Goal: Transaction & Acquisition: Purchase product/service

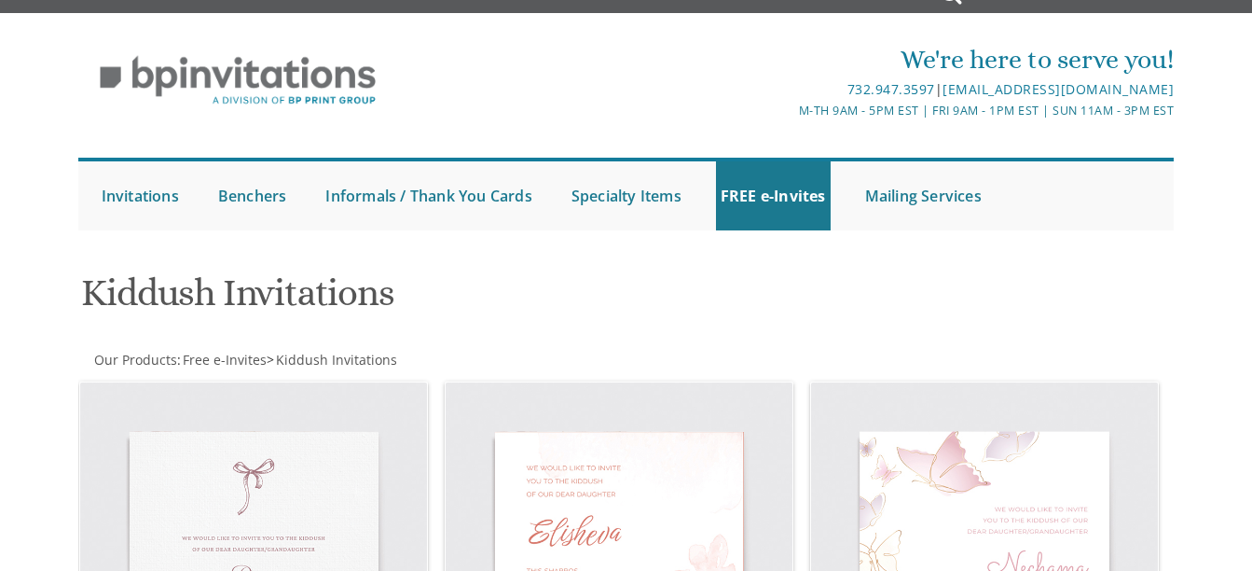
scroll to position [28, 0]
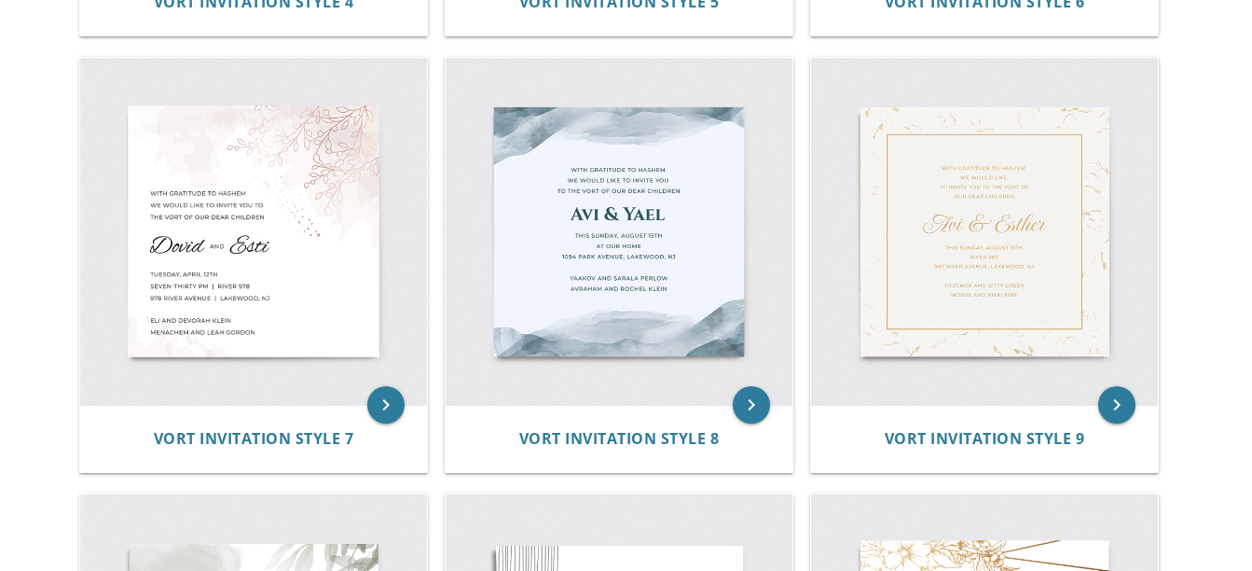
scroll to position [1245, 0]
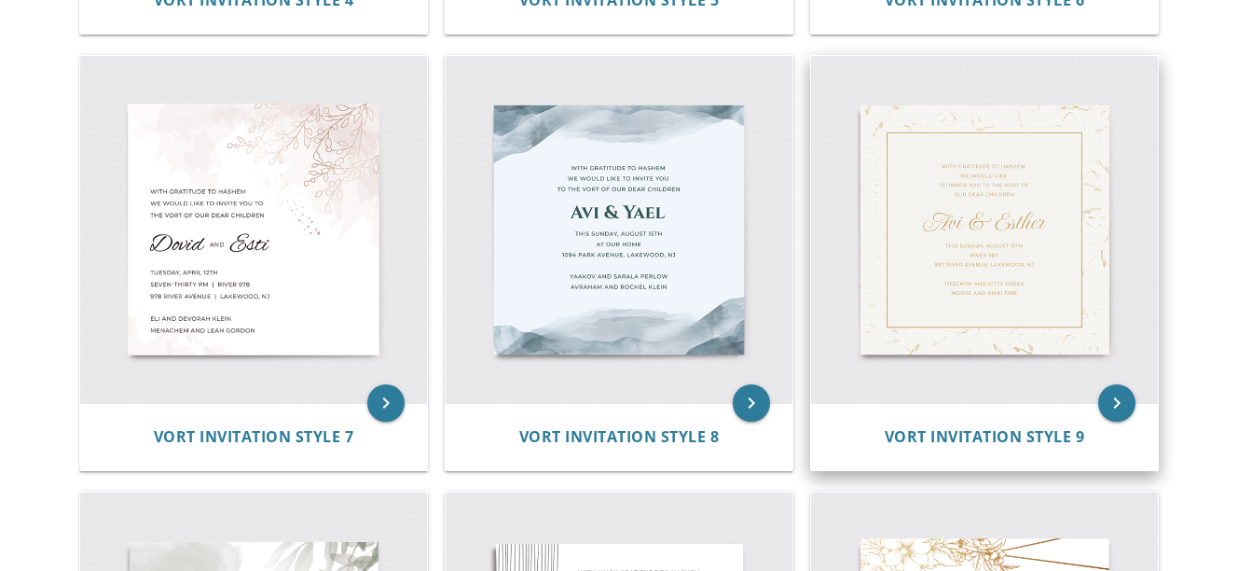
click at [932, 254] on img at bounding box center [984, 229] width 347 height 347
click at [947, 264] on img at bounding box center [984, 229] width 347 height 347
click at [949, 433] on span "Vort Invitation Style 9" at bounding box center [985, 436] width 200 height 21
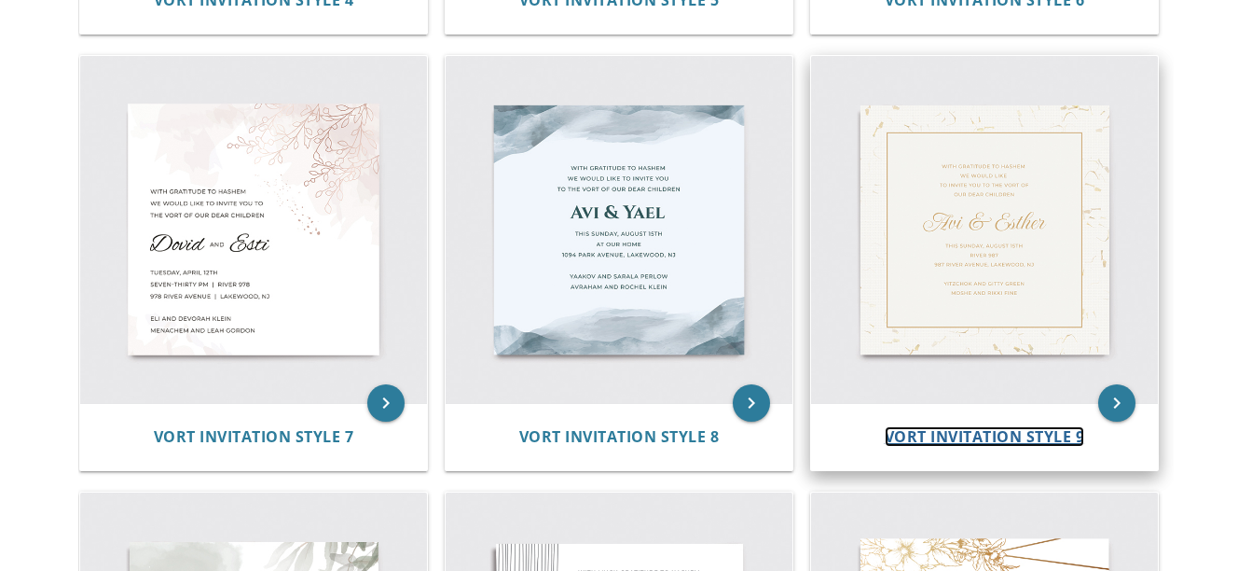
click at [949, 433] on span "Vort Invitation Style 9" at bounding box center [985, 436] width 200 height 21
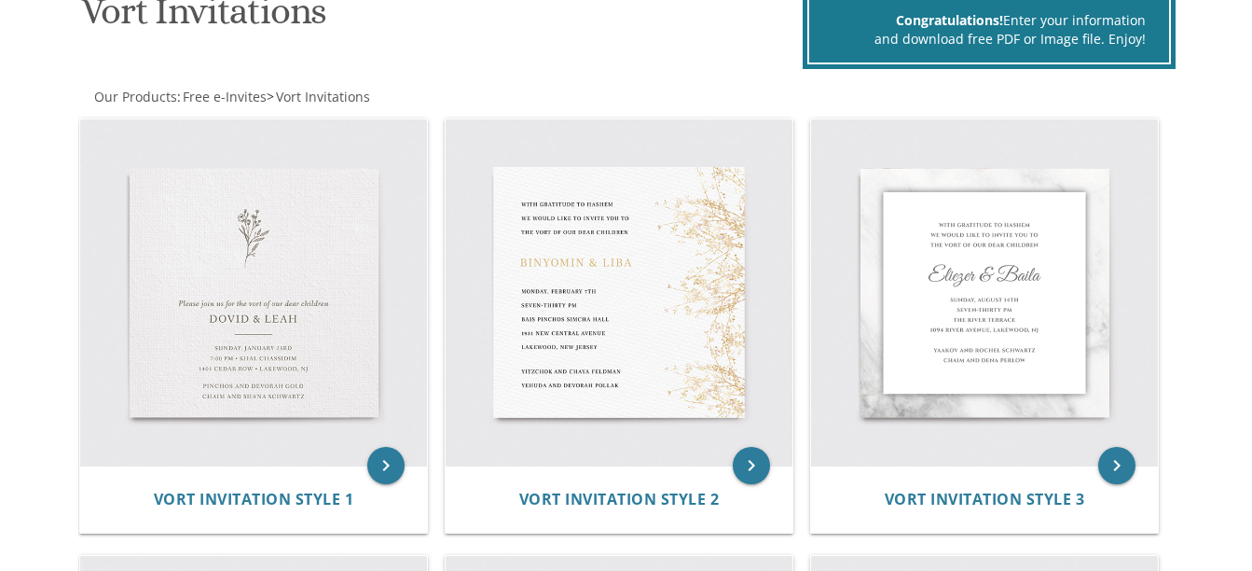
scroll to position [344, 0]
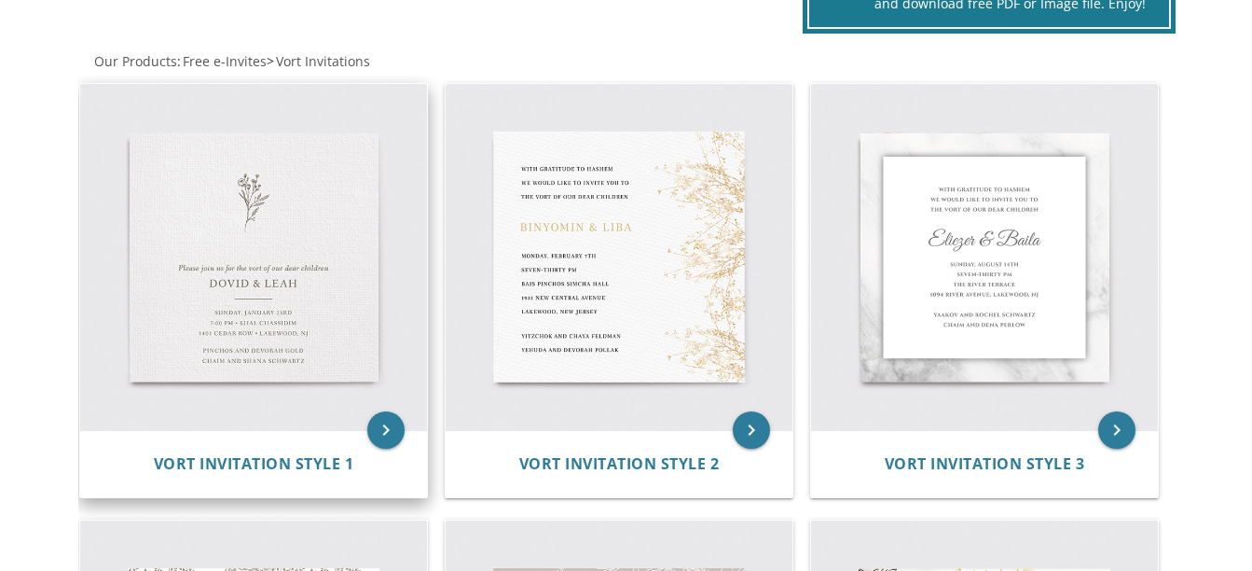
click at [269, 193] on img at bounding box center [253, 257] width 347 height 347
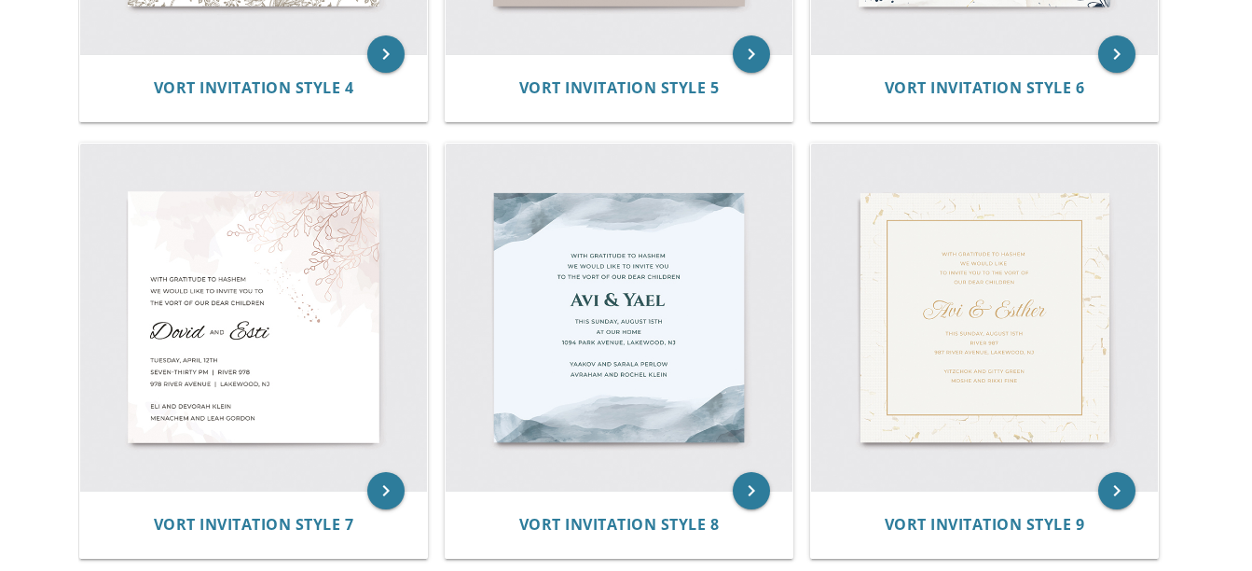
scroll to position [1158, 0]
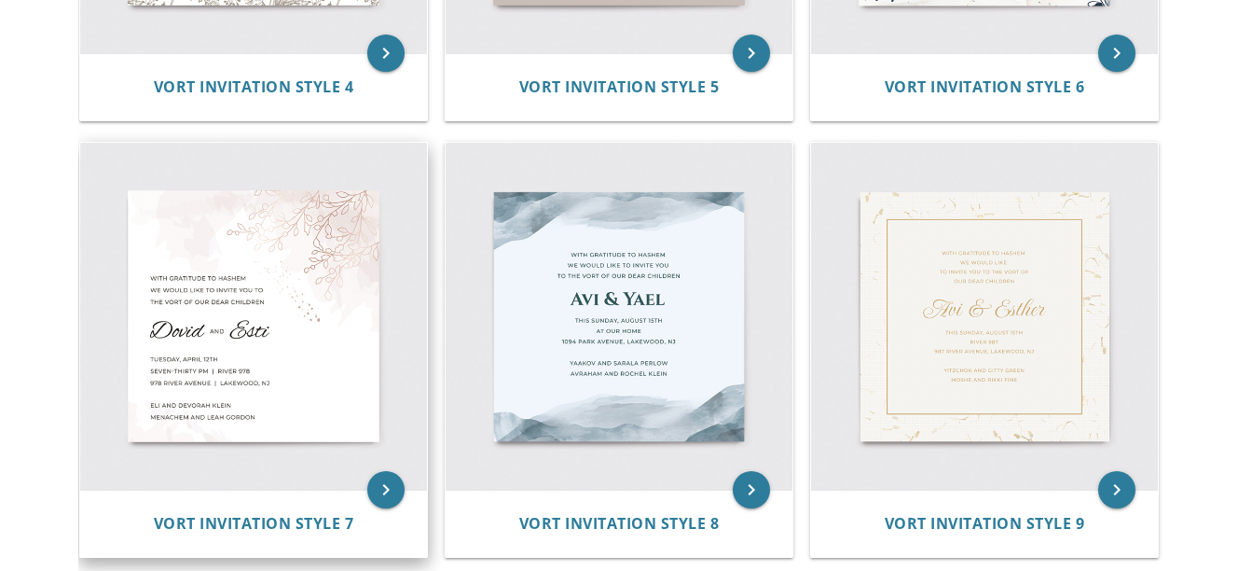
click at [318, 248] on img at bounding box center [253, 316] width 347 height 347
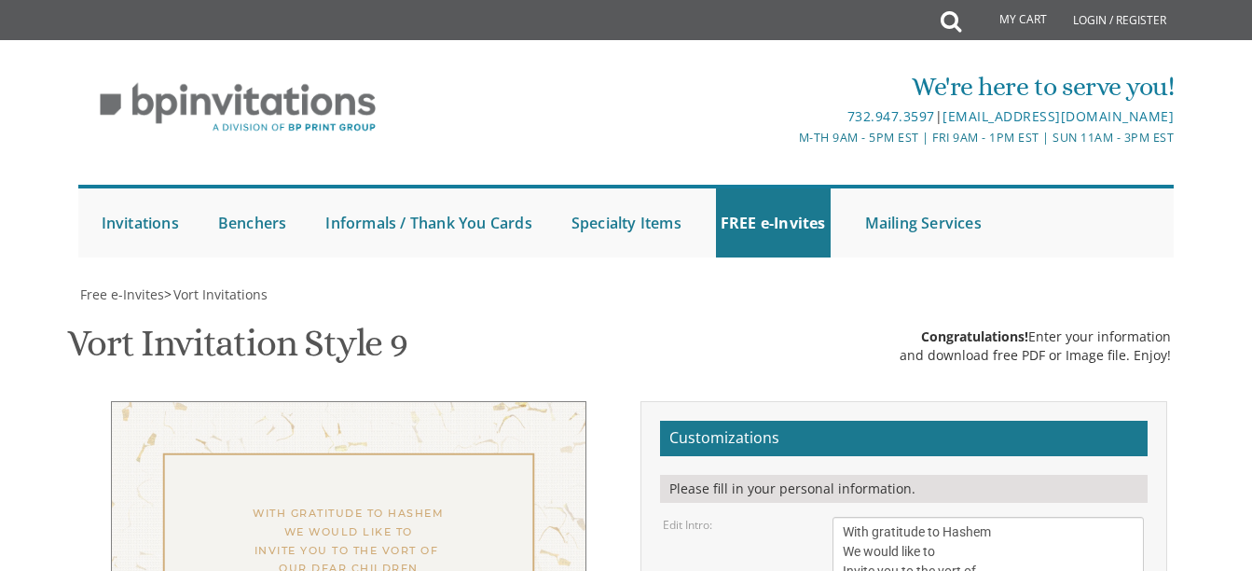
scroll to position [414, 0]
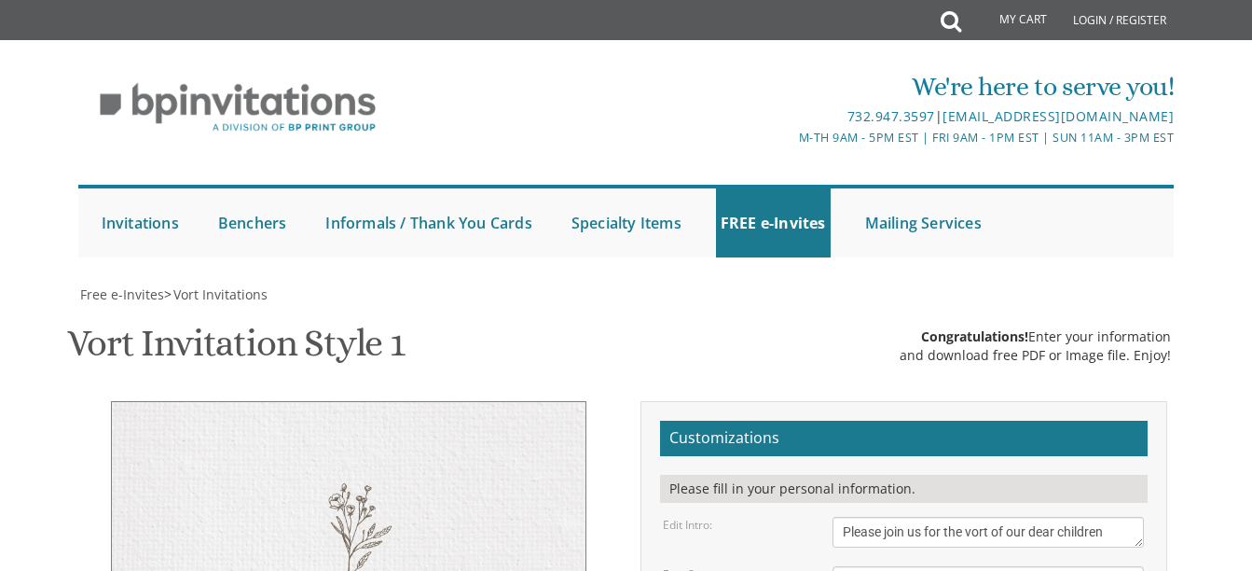
scroll to position [190, 0]
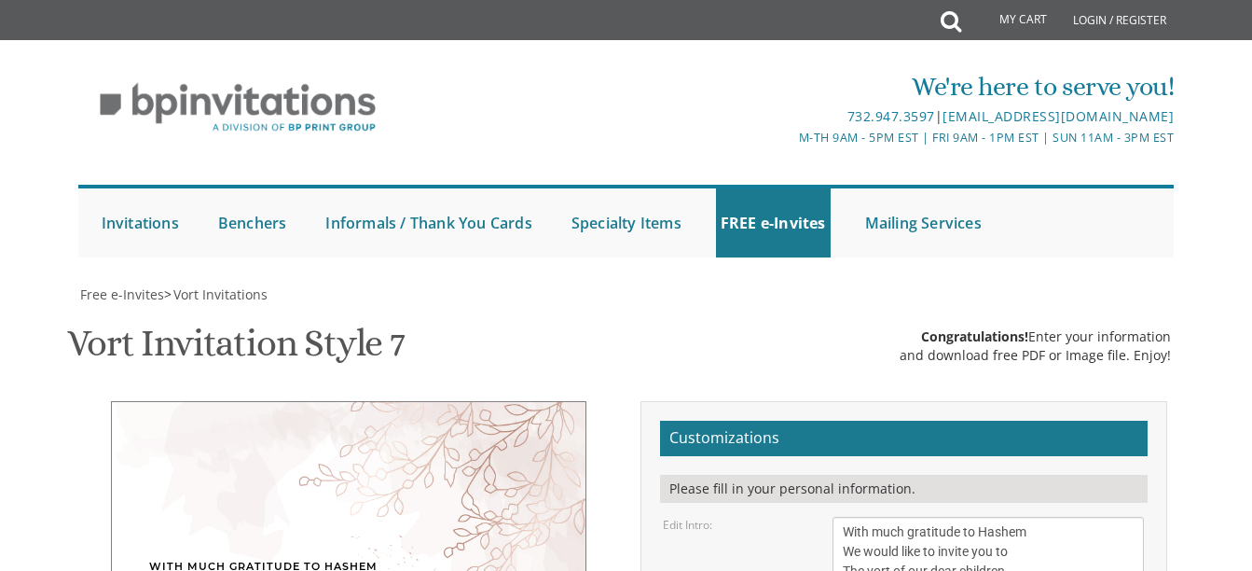
scroll to position [326, 0]
click at [1021, 517] on textarea "With much gratitude to Hashem We would like to invite you to The vort of our de…" at bounding box center [988, 552] width 311 height 70
click at [1028, 517] on textarea "With much gratitude to Hashem We would like to invite you to The vort of our de…" at bounding box center [988, 552] width 311 height 70
click at [1066, 517] on textarea "With much gratitude to Hashem We would like to invite you to The vort of our de…" at bounding box center [988, 552] width 311 height 70
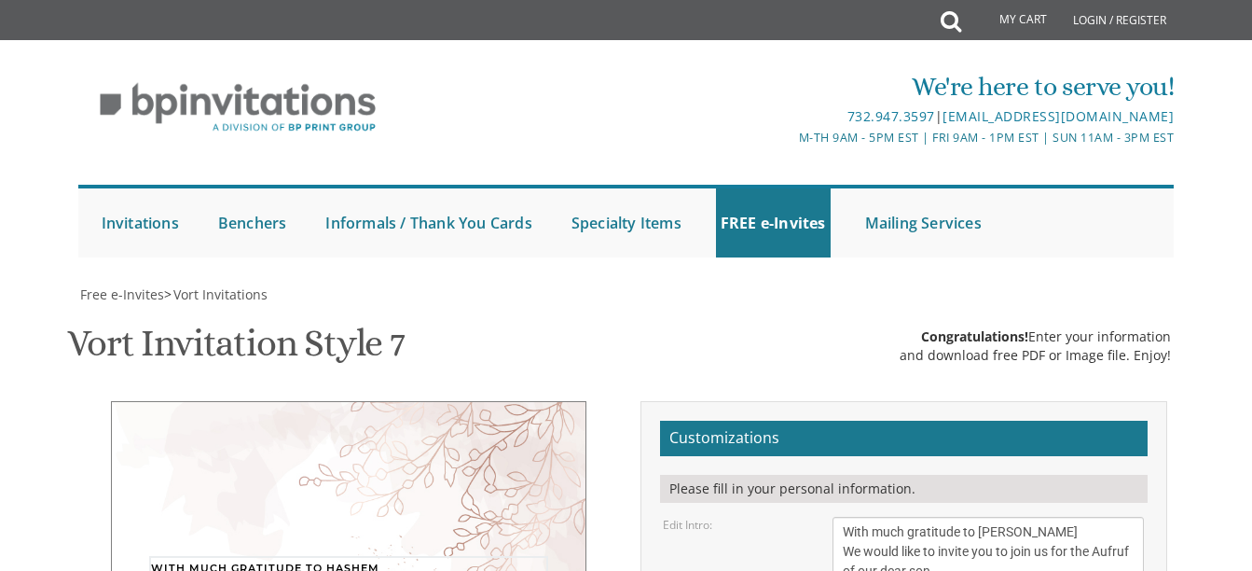
type textarea "With much gratitude to [PERSON_NAME] We would like to invite you to join us for…"
type textarea "D"
click at [869, 517] on textarea "With much gratitude to Hashem We would like to invite you to The vort of our de…" at bounding box center [988, 552] width 311 height 70
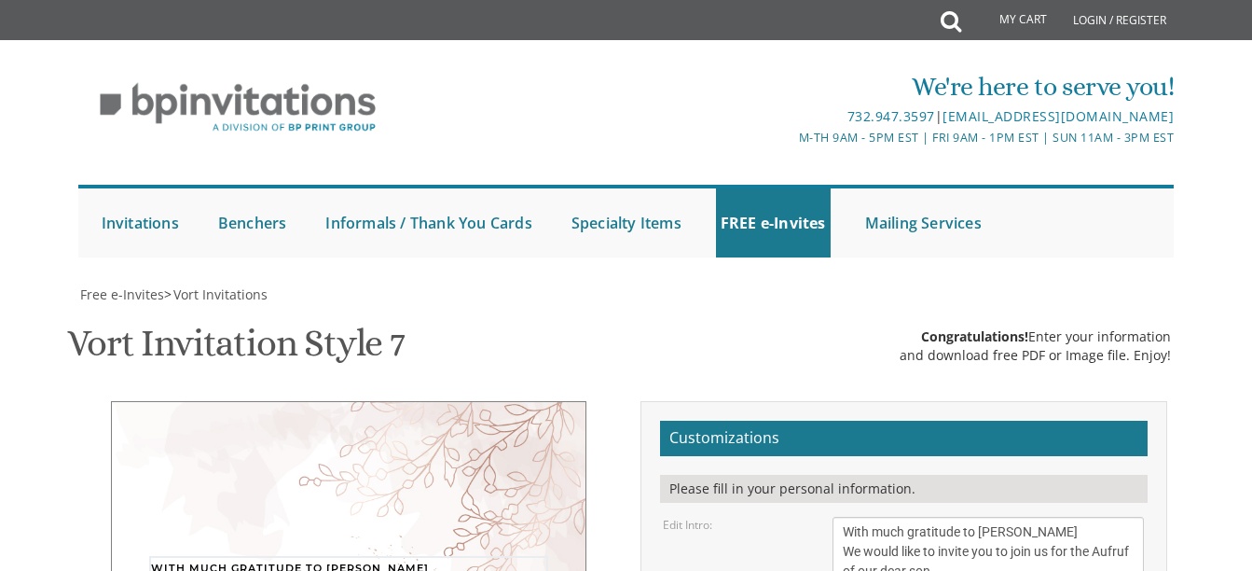
scroll to position [14, 0]
type textarea "With much gratitude to Hashem We would like to invite you to join us for the Au…"
type textarea "AVROHOM CHAIM"
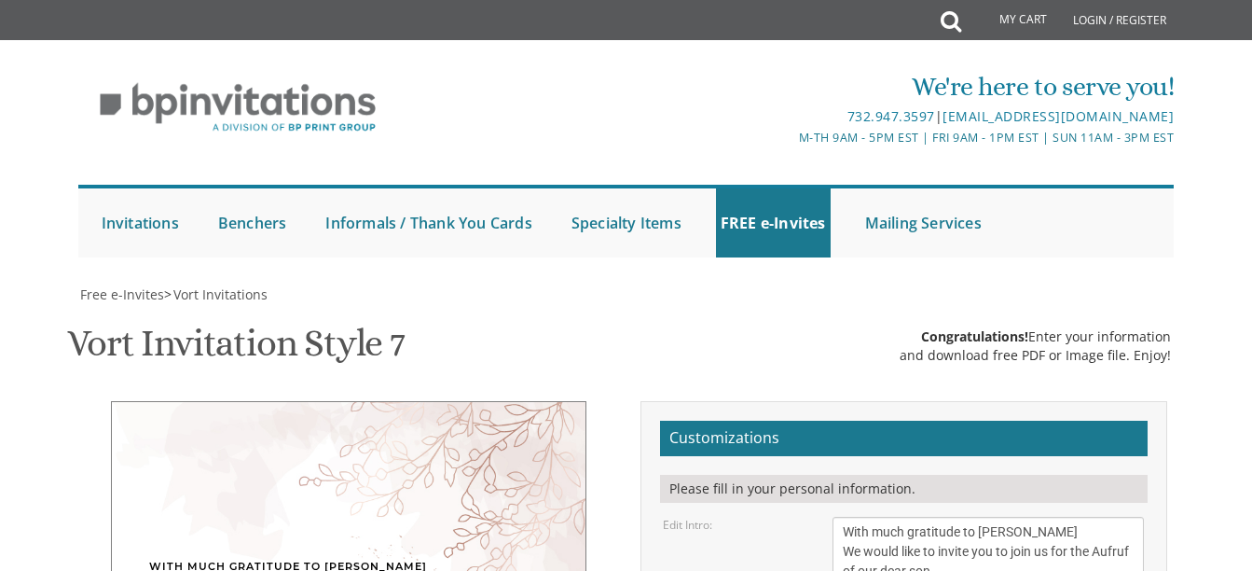
type textarea "T"
type textarea "s"
type textarea "Shabbos Bereishis October 17-18"
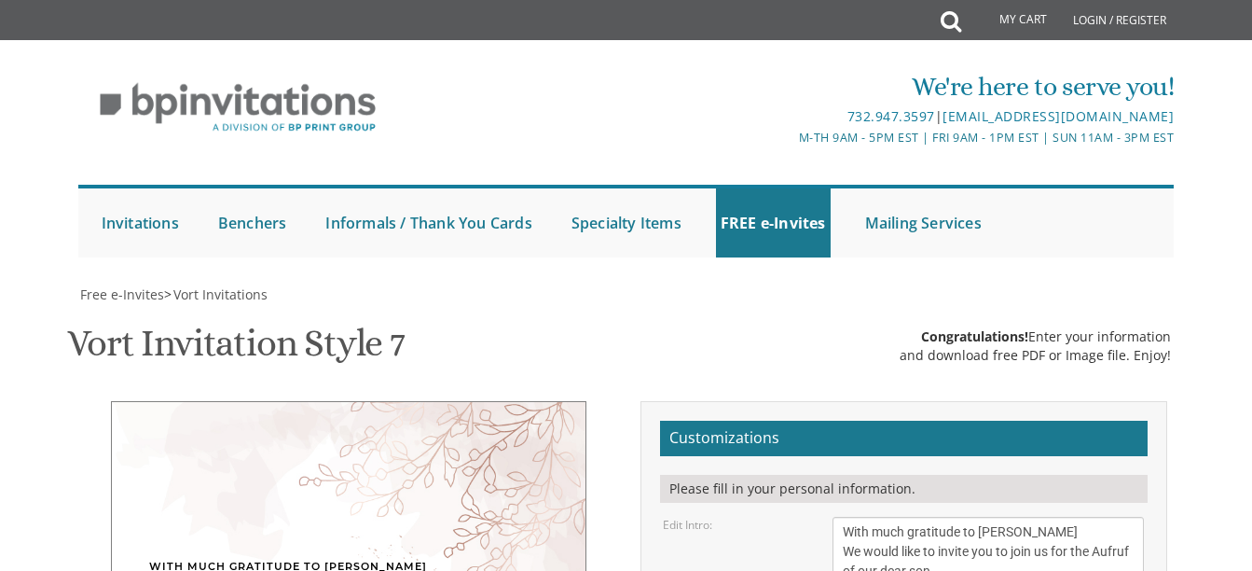
type textarea "G"
click at [808, 421] on h2 "Customizations" at bounding box center [904, 438] width 488 height 35
click at [799, 421] on h2 "Customizations" at bounding box center [904, 438] width 488 height 35
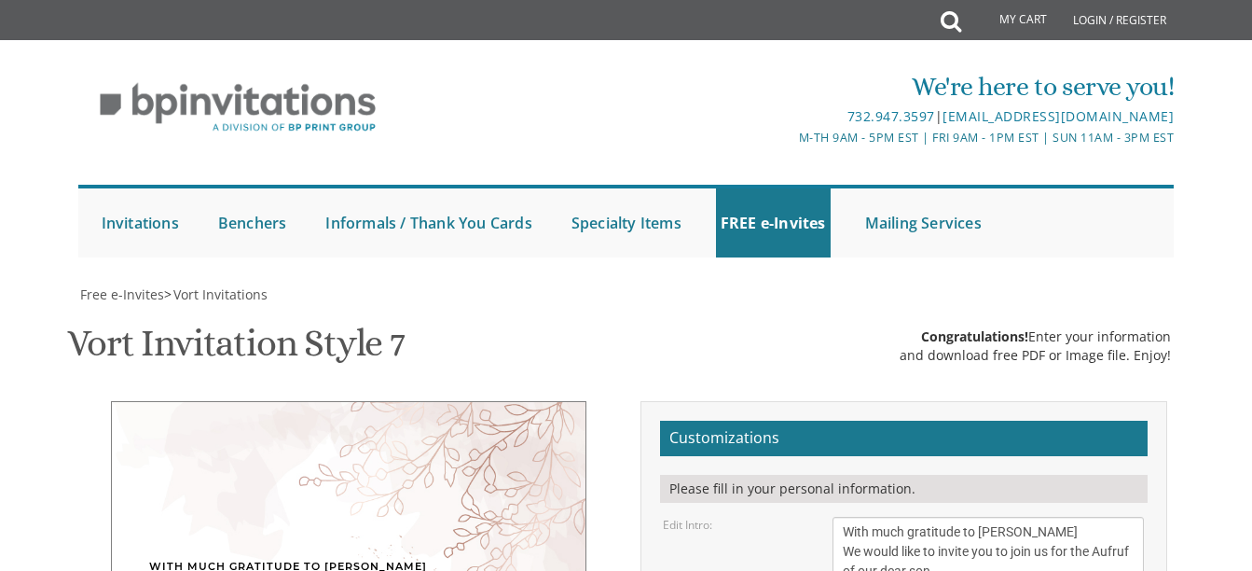
click at [734, 421] on h2 "Customizations" at bounding box center [904, 438] width 488 height 35
type textarea "Eli and Esther Hirschfeld RSVP 8482217590 (Esther)"
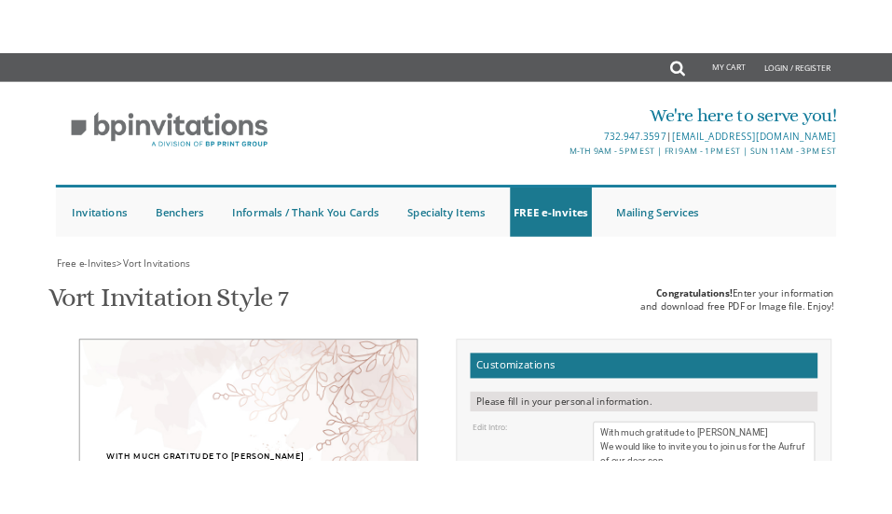
scroll to position [428, 0]
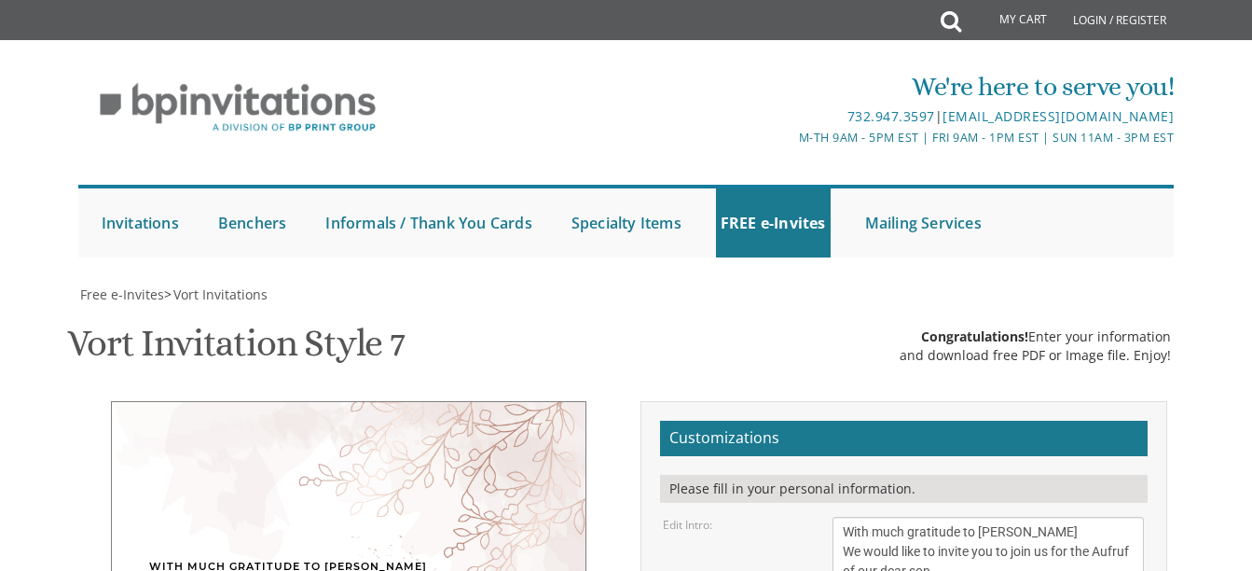
drag, startPoint x: 359, startPoint y: 256, endPoint x: 381, endPoint y: 243, distance: 25.9
drag, startPoint x: 381, startPoint y: 243, endPoint x: 466, endPoint y: 210, distance: 91.3
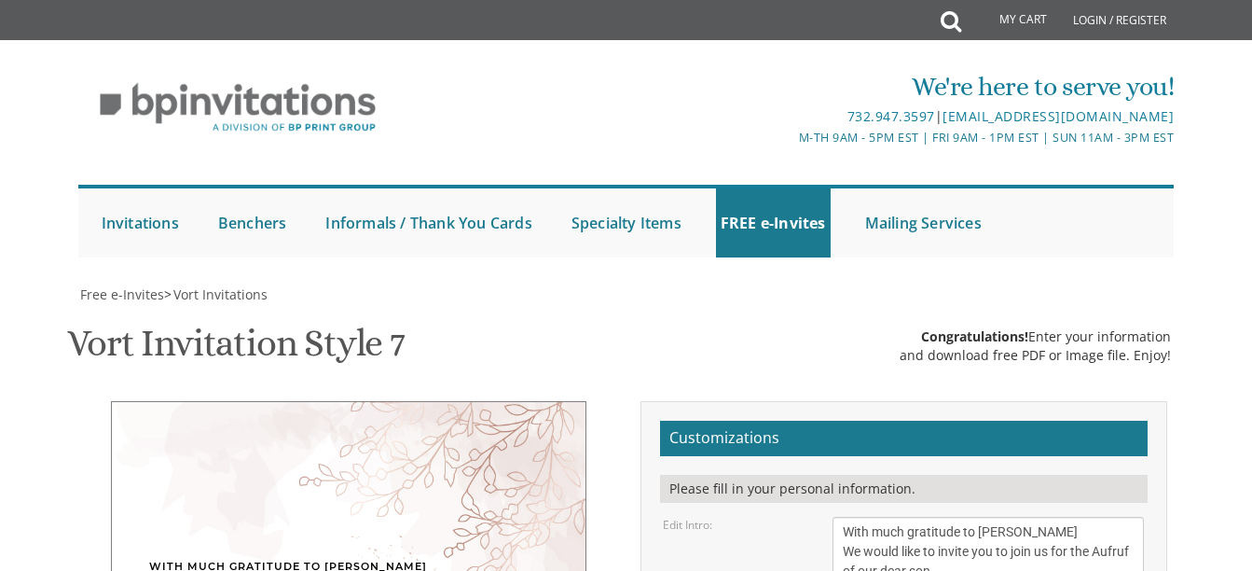
drag, startPoint x: 451, startPoint y: 240, endPoint x: 465, endPoint y: 309, distance: 70.4
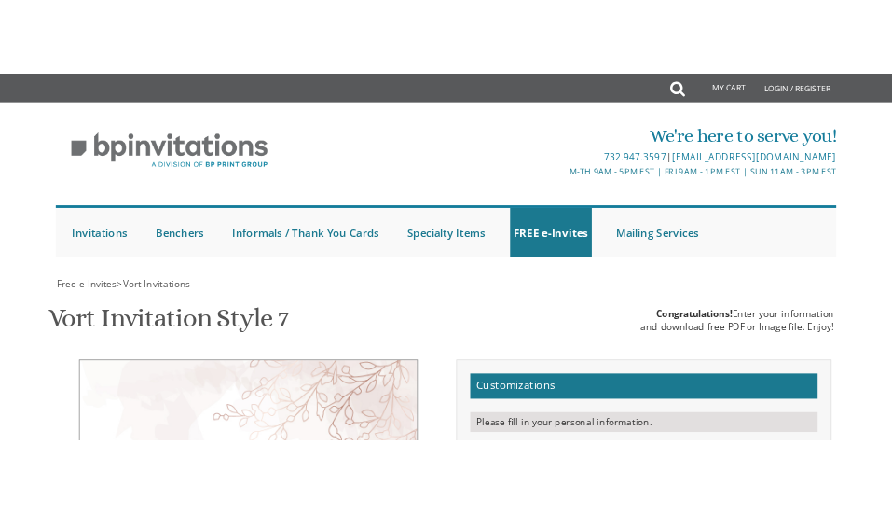
scroll to position [0, 0]
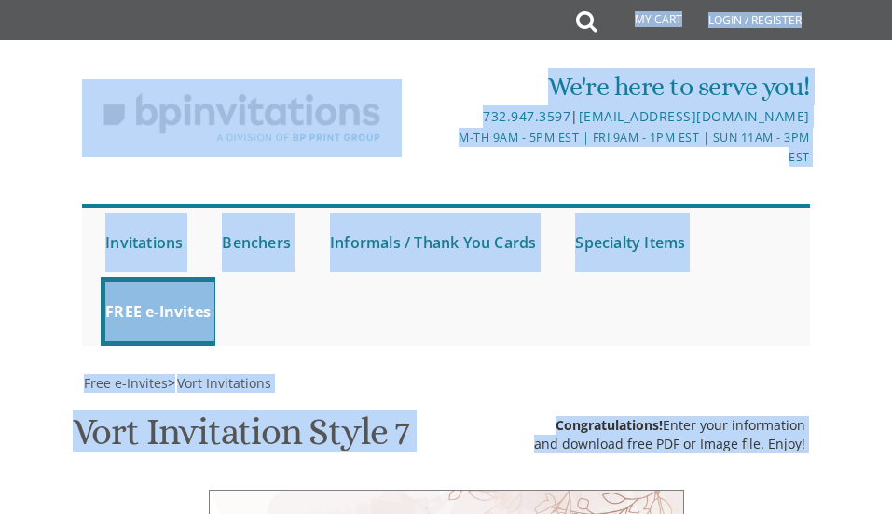
drag, startPoint x: 265, startPoint y: 95, endPoint x: 13, endPoint y: -104, distance: 320.7
click at [13, 0] on html "My Cart Total: View Cart Item(s) Submit My Cart Total: View Cart Item(s) Login …" at bounding box center [446, 257] width 892 height 514
click at [660, 15] on link "My Cart" at bounding box center [645, 20] width 101 height 37
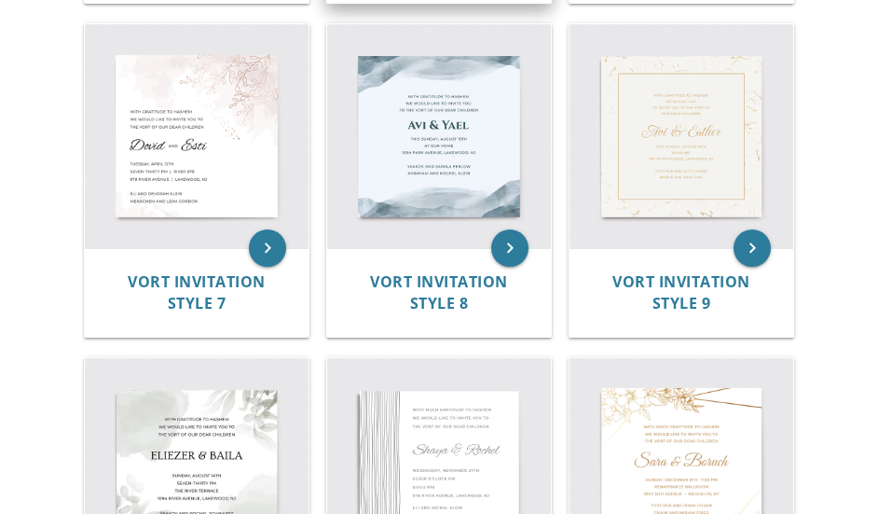
scroll to position [1230, 0]
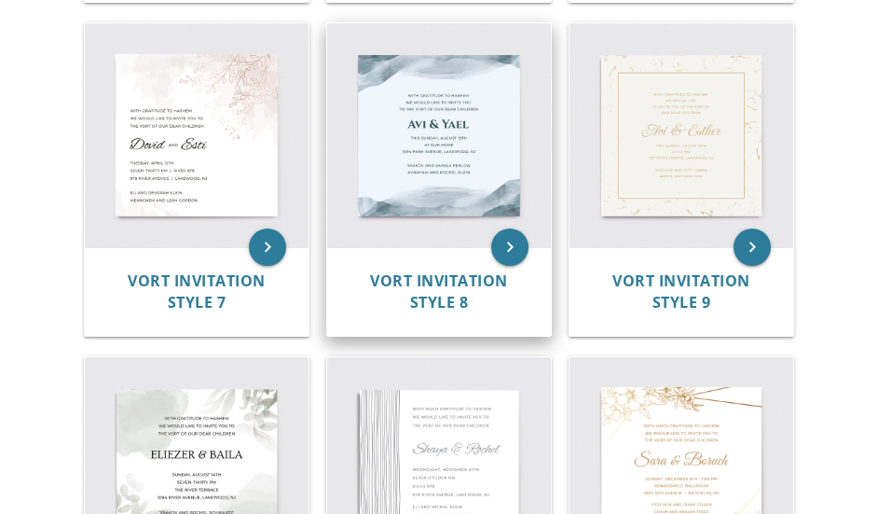
click at [395, 175] on img at bounding box center [439, 135] width 224 height 224
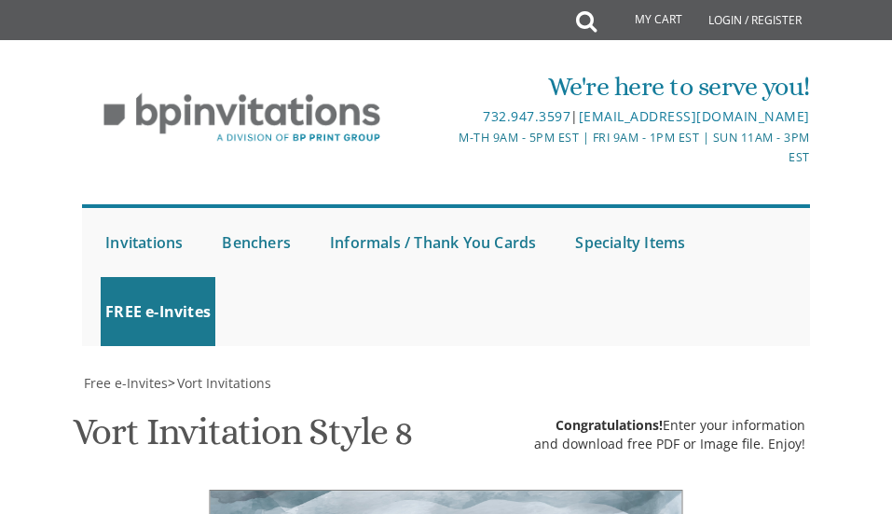
scroll to position [435, 0]
